Goal: Transaction & Acquisition: Purchase product/service

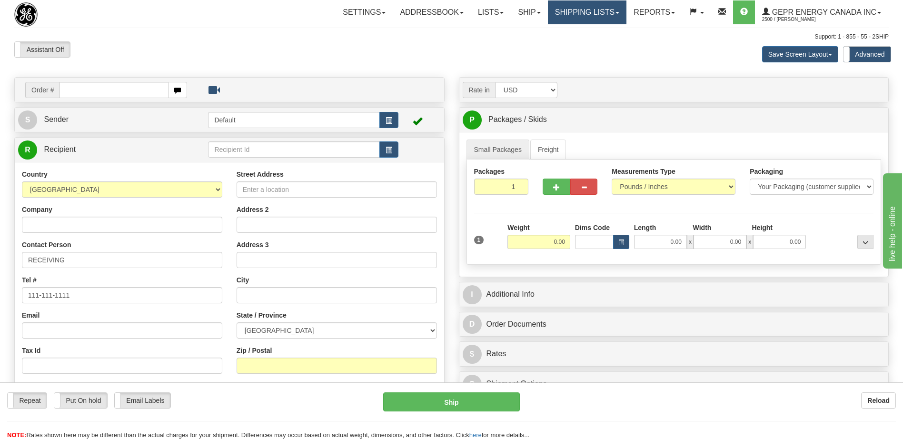
click at [577, 12] on link "Shipping lists" at bounding box center [587, 12] width 79 height 24
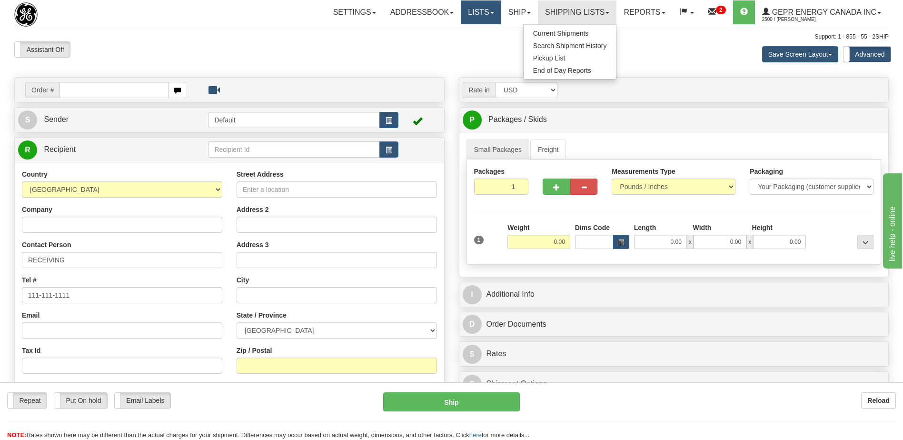
click at [472, 42] on div "Assistant On Assistant Off Do a return Do a return Previous Next Save Screen La…" at bounding box center [451, 54] width 889 height 26
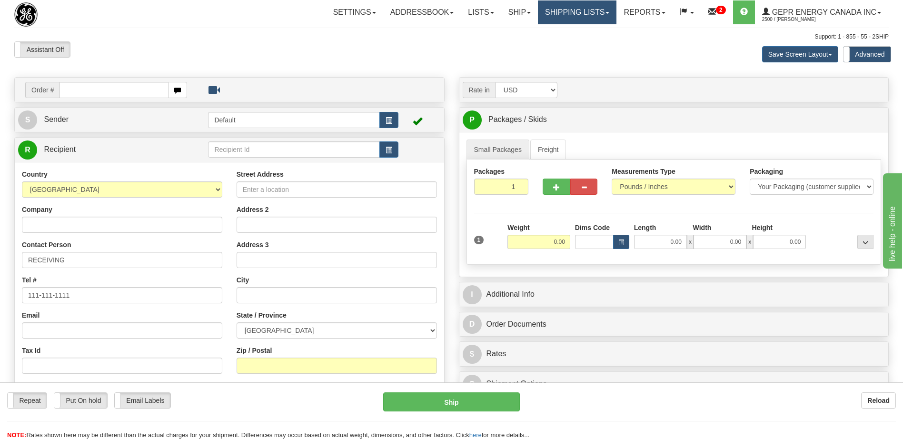
click at [576, 20] on link "Shipping lists" at bounding box center [577, 12] width 79 height 24
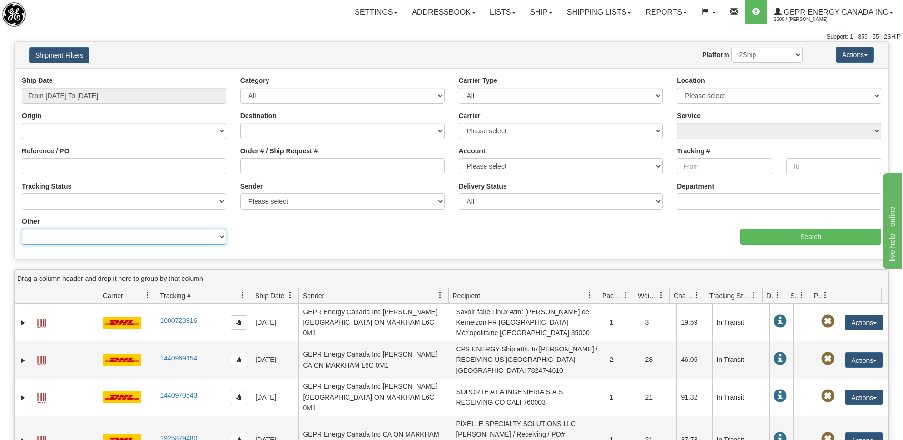
click at [155, 237] on select "Billing Account # Billing Type BOL # (LTL) Commodity Or Documents Consolidation…" at bounding box center [124, 237] width 204 height 16
select select "Recipient_City"
click at [22, 229] on select "Billing Account # Billing Type BOL # (LTL) Commodity Or Documents Consolidation…" at bounding box center [124, 237] width 204 height 16
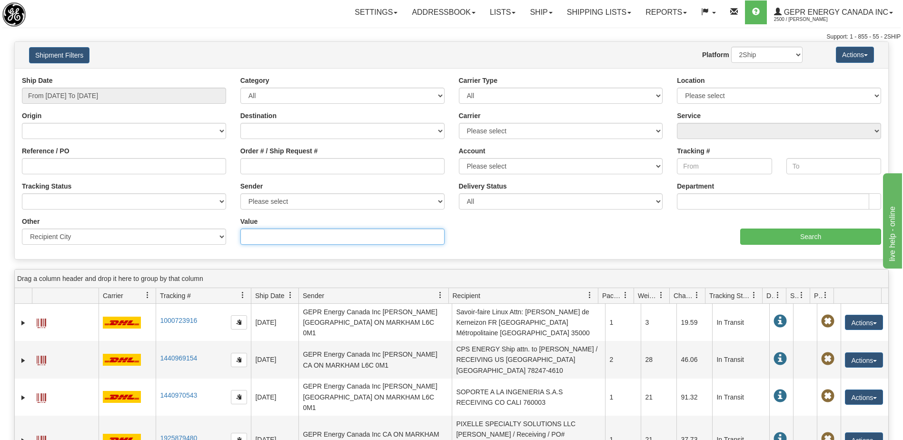
click at [256, 240] on input "Value" at bounding box center [342, 237] width 204 height 16
paste input "DELEG. IZTAPALAPA"
type input "DELEG. IZTAPALAPA"
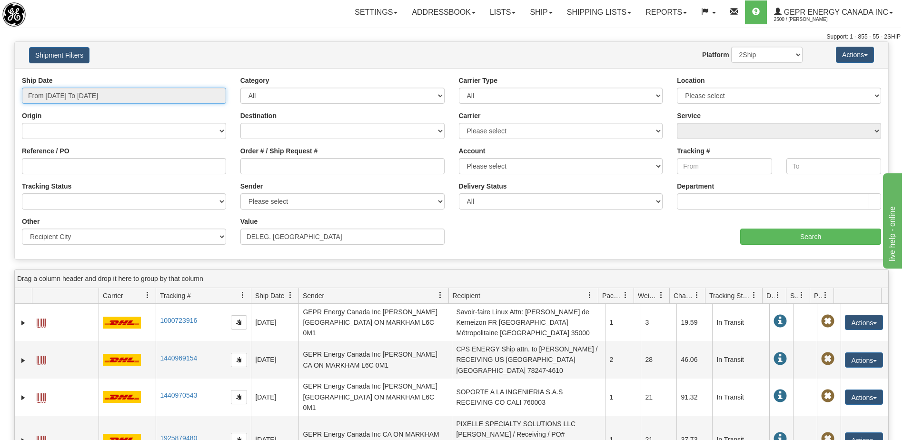
type input "10/07/2025"
click at [96, 95] on input "From 10/06/2025 To 10/07/2025" at bounding box center [124, 96] width 204 height 16
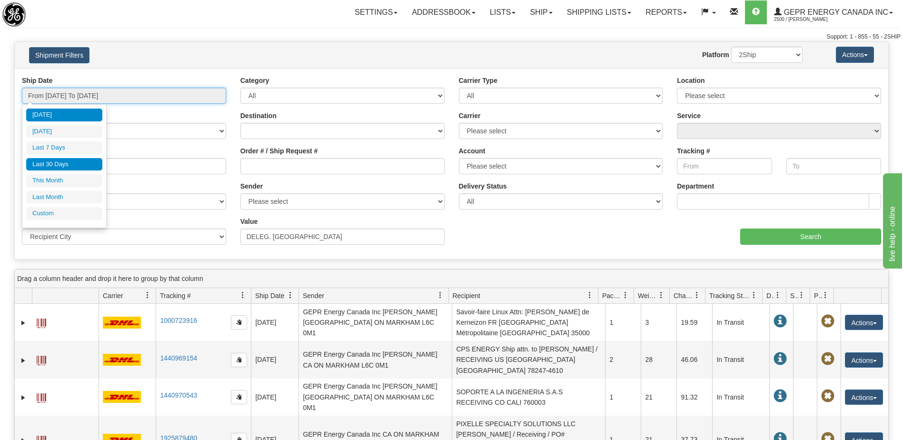
type input "[DATE]"
type input "10/01/2025"
type input "10/07/2025"
type input "10/01/2025"
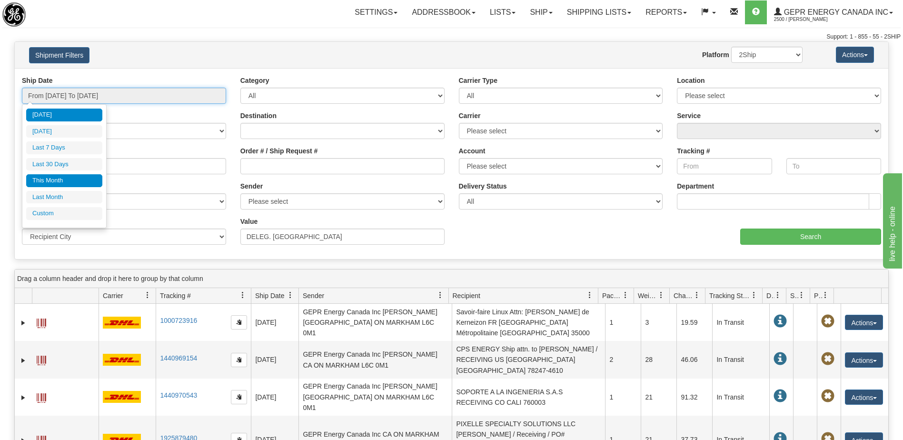
type input "10/31/2025"
type input "09/01/2025"
type input "09/30/2025"
type input "10/07/2025"
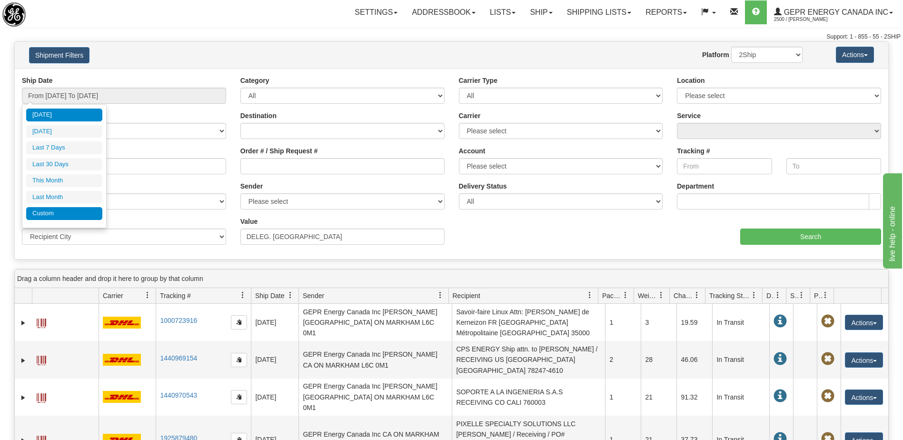
click at [80, 210] on li "Custom" at bounding box center [64, 213] width 76 height 13
type input "09/01/2025"
type input "09/30/2025"
type input "10/07/2025"
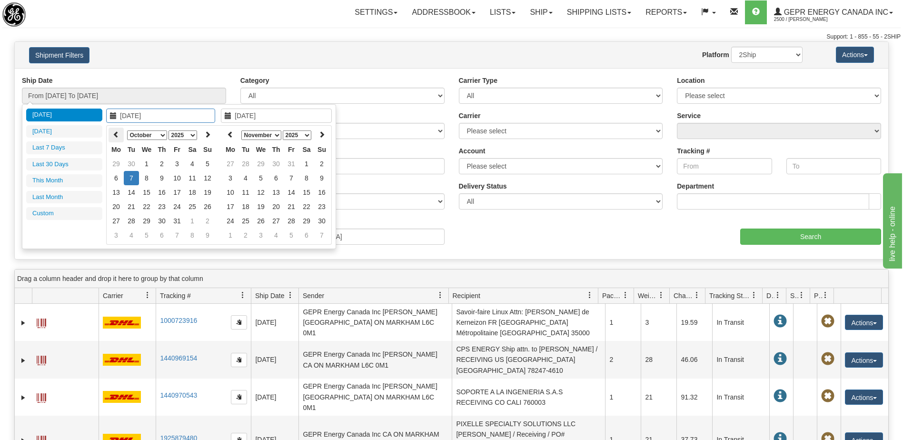
click at [114, 128] on th at bounding box center [116, 135] width 15 height 15
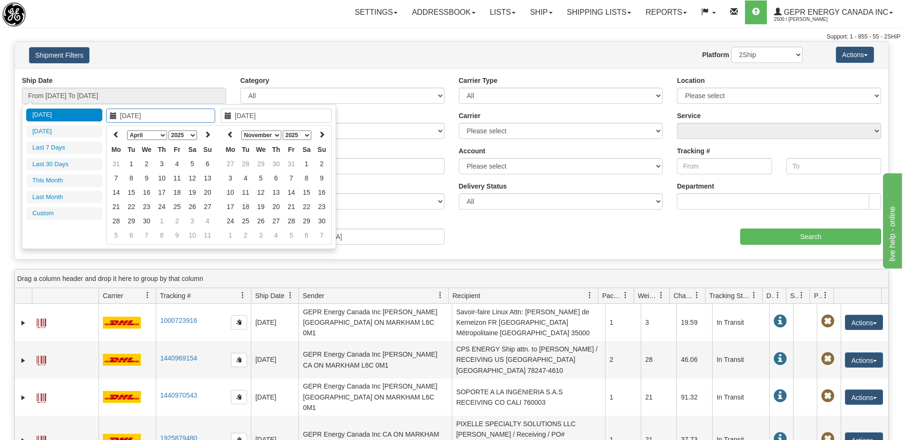
click at [114, 128] on th at bounding box center [116, 135] width 15 height 15
click at [207, 138] on icon at bounding box center [207, 134] width 7 height 7
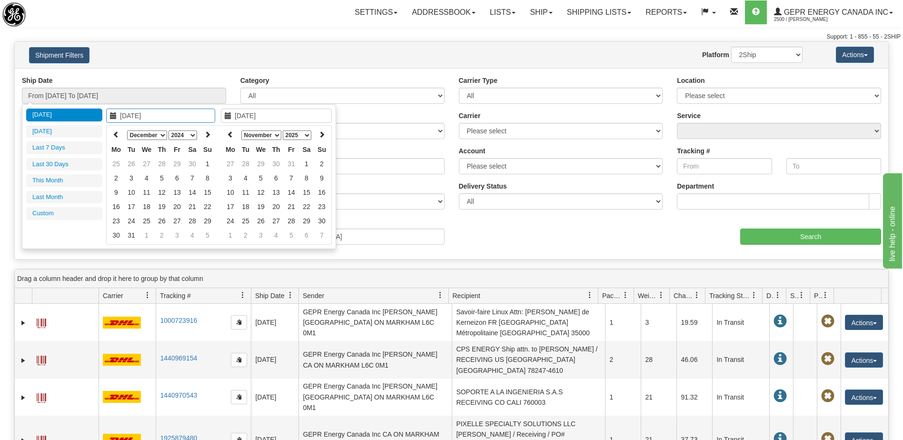
click at [207, 138] on icon at bounding box center [207, 134] width 7 height 7
type input "01/01/2025"
click at [149, 158] on td "1" at bounding box center [146, 164] width 15 height 14
click at [222, 136] on div "January February March April May June July August September October November De…" at bounding box center [276, 185] width 111 height 120
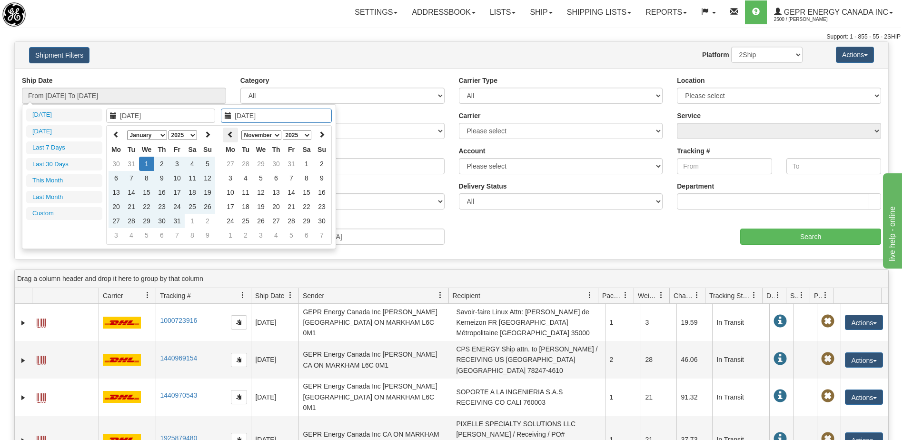
click at [234, 133] on th at bounding box center [230, 135] width 15 height 15
type input "10/07/2025"
click at [244, 179] on td "7" at bounding box center [245, 178] width 15 height 14
type input "From 01/01/2025 To 10/07/2025"
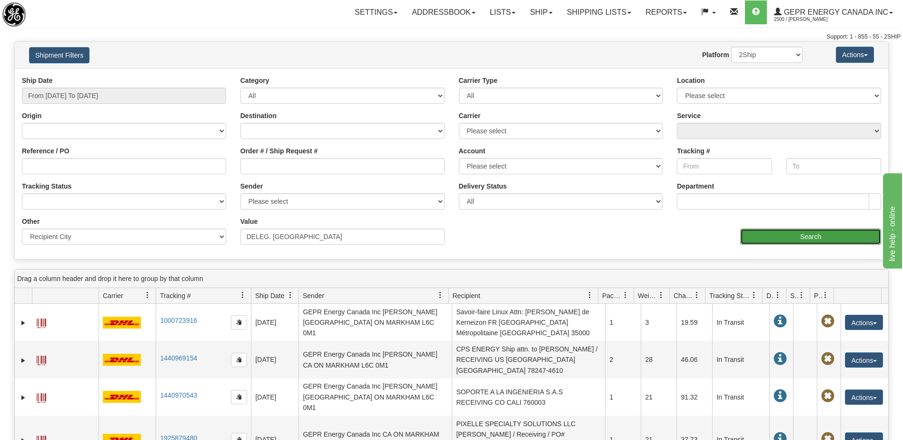
click at [773, 238] on input "Search" at bounding box center [811, 237] width 141 height 16
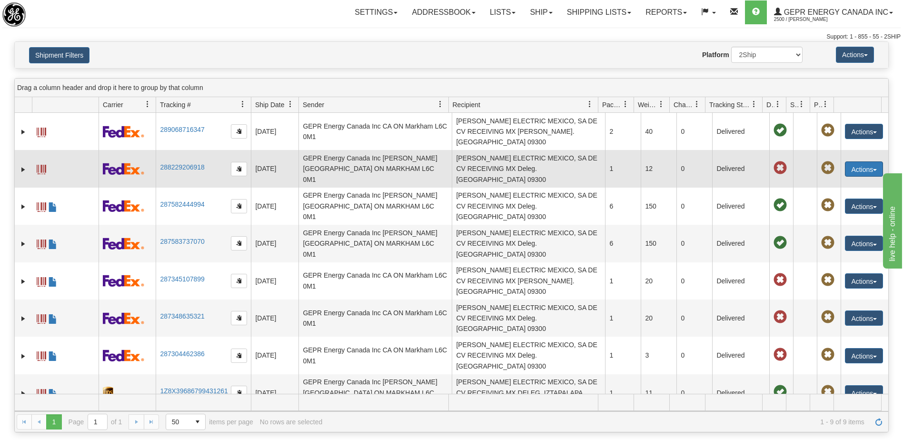
click at [848, 161] on button "Actions" at bounding box center [864, 168] width 38 height 15
click at [836, 180] on link "Repeat" at bounding box center [845, 186] width 76 height 12
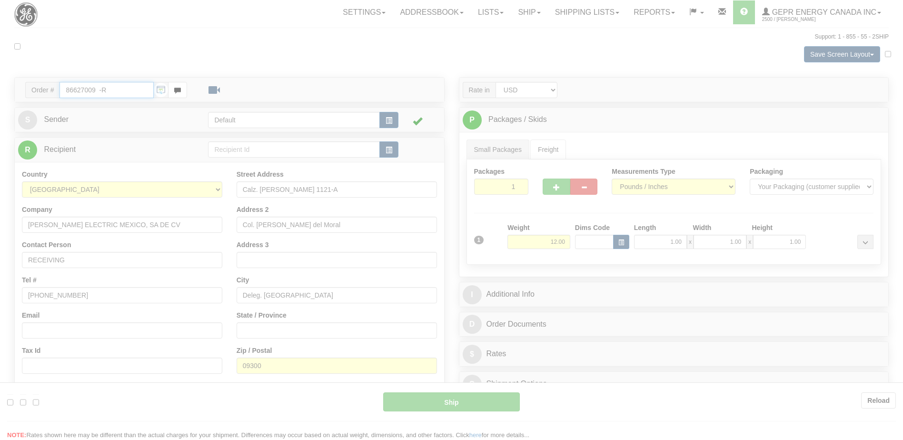
type input "01"
type input "13:45"
type input "16:00"
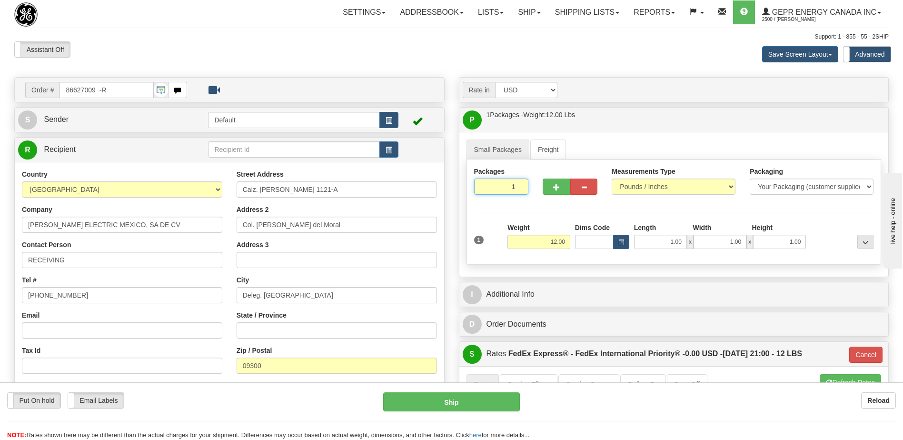
click at [505, 185] on input "1" at bounding box center [501, 187] width 55 height 16
type input "9"
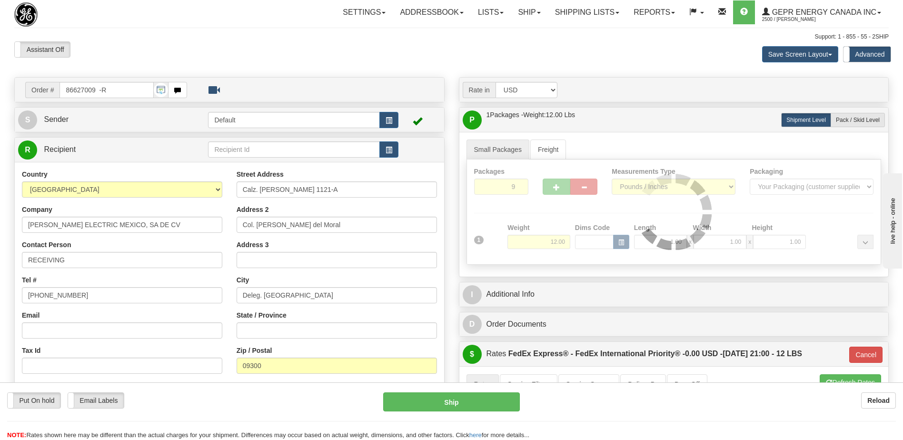
type input "01"
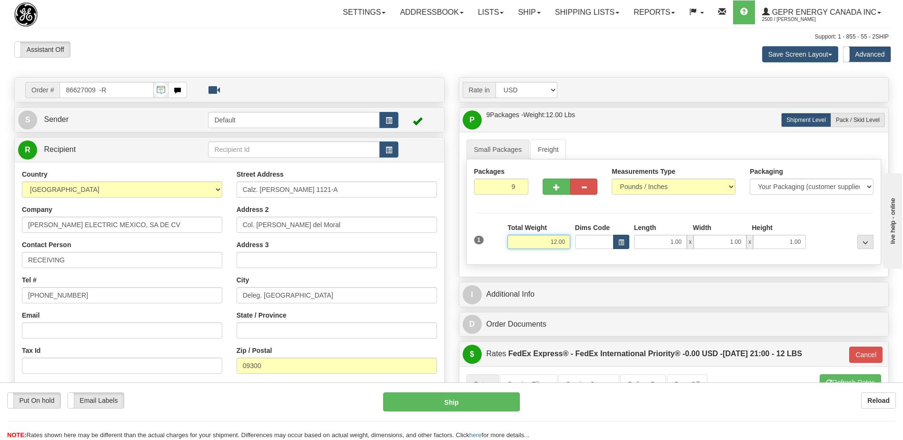
drag, startPoint x: 547, startPoint y: 240, endPoint x: 617, endPoint y: 246, distance: 70.3
click at [617, 246] on div "1 Total Weight 12.00 Dims Code x" at bounding box center [674, 240] width 405 height 34
type input "189"
type input "01"
type input "189.00"
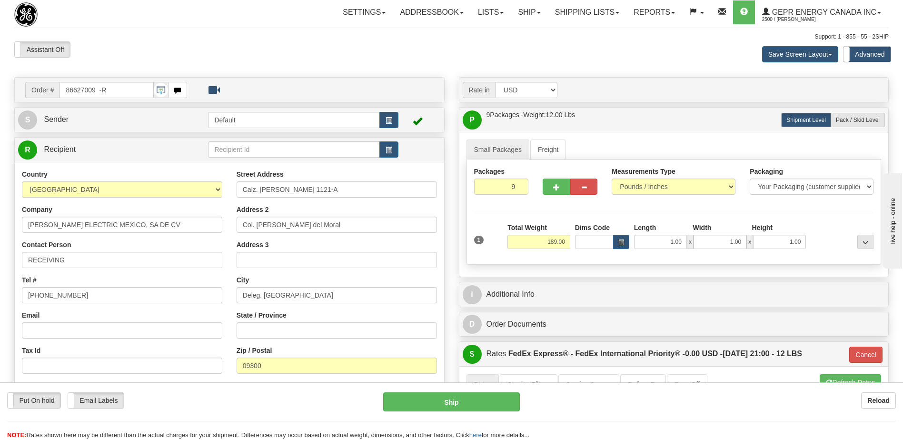
click at [435, 57] on div "Assistant On Assistant Off Do a return Do a return Previous Next Save Screen La…" at bounding box center [451, 54] width 889 height 26
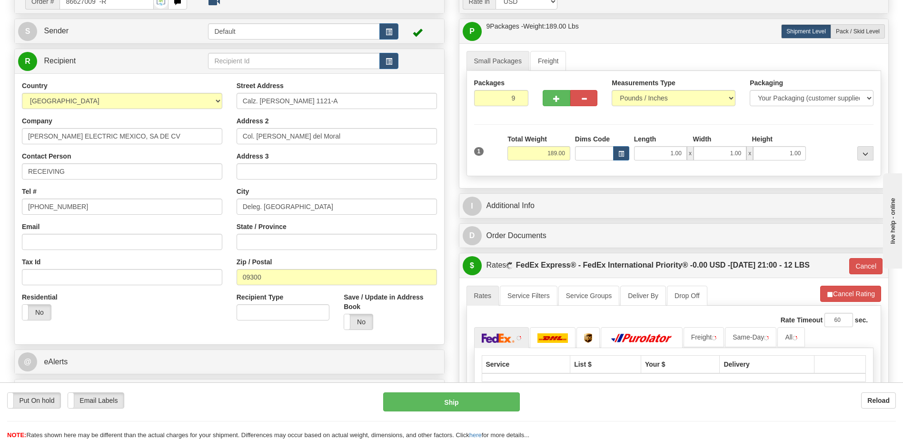
scroll to position [190, 0]
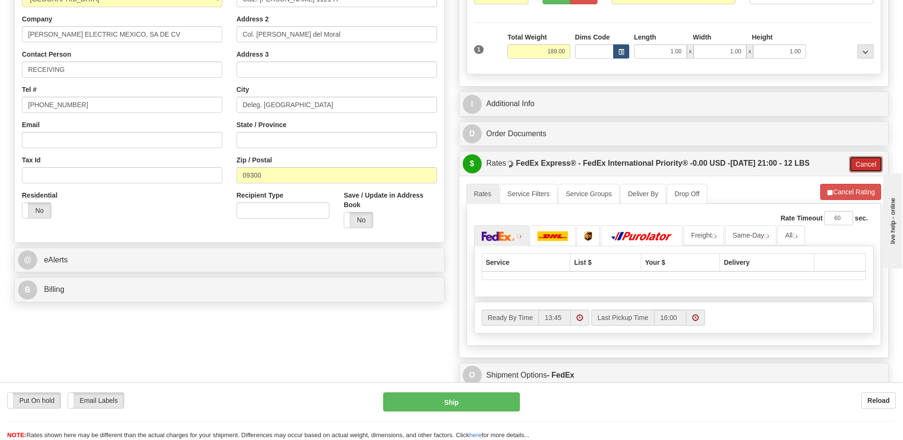
click at [869, 169] on button "Cancel" at bounding box center [866, 164] width 33 height 16
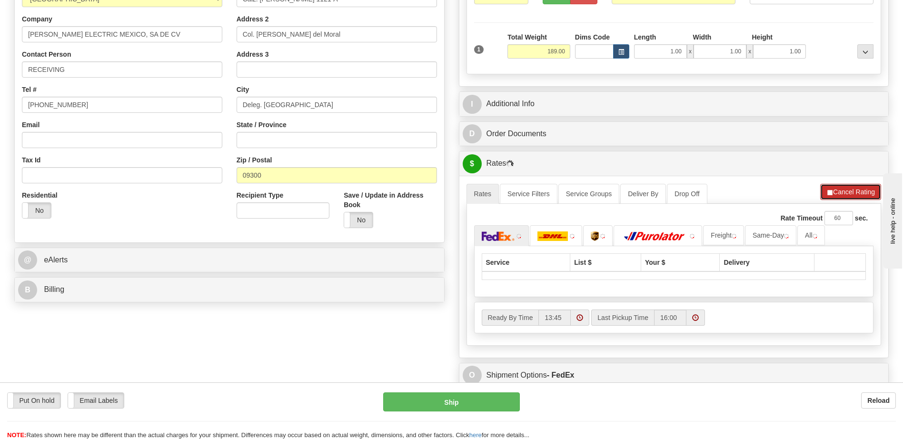
click at [861, 195] on button "Cancel Rating" at bounding box center [851, 192] width 61 height 16
click at [855, 195] on button "Refresh Rates" at bounding box center [850, 192] width 61 height 16
click at [514, 239] on img at bounding box center [498, 236] width 33 height 10
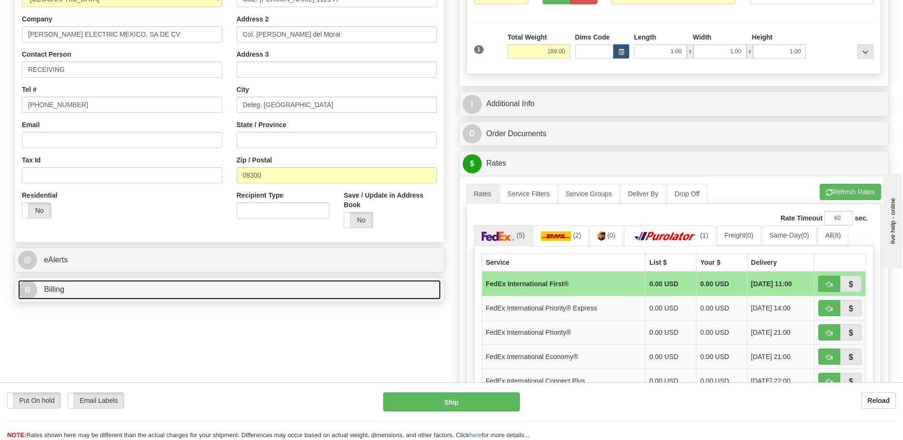
click at [109, 291] on link "B Billing" at bounding box center [229, 290] width 423 height 20
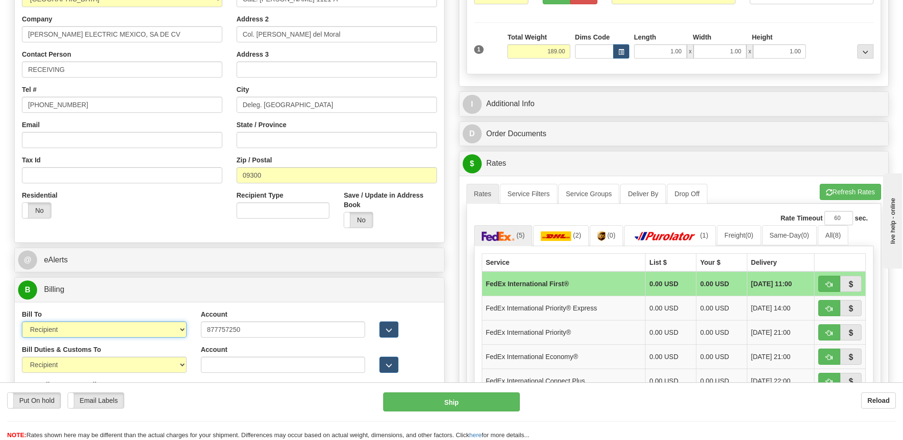
click at [157, 332] on select "Sender Recipient Third Party Collect" at bounding box center [104, 329] width 165 height 16
select select "1"
click at [22, 321] on select "Sender Recipient Third Party Collect" at bounding box center [104, 329] width 165 height 16
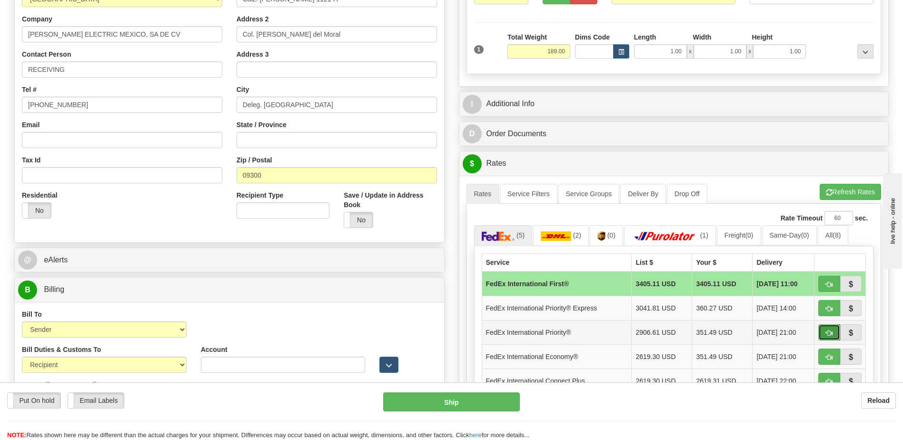
click at [836, 333] on button "button" at bounding box center [830, 332] width 22 height 16
type input "01"
